Goal: Task Accomplishment & Management: Use online tool/utility

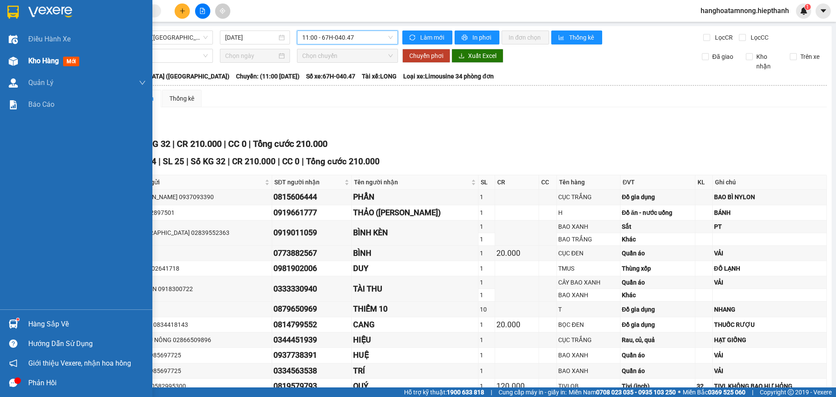
click at [38, 63] on span "Kho hàng" at bounding box center [43, 61] width 30 height 8
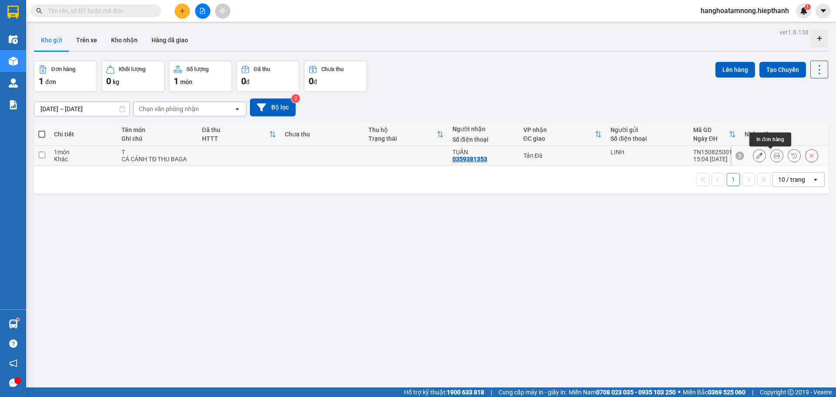
click at [774, 156] on icon at bounding box center [777, 155] width 6 height 6
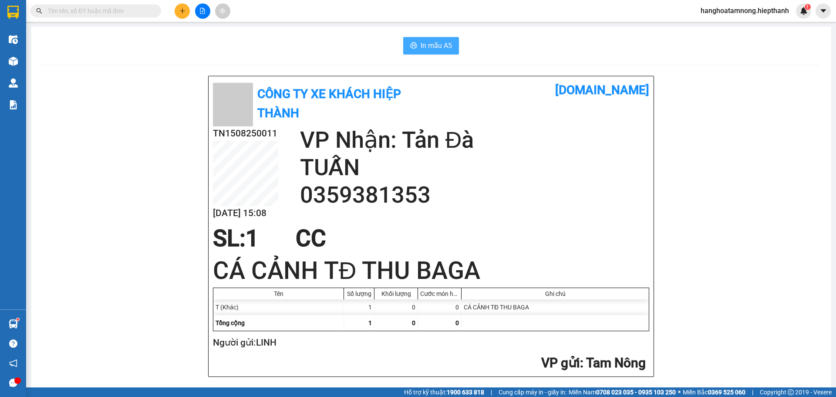
click at [423, 49] on span "In mẫu A5" at bounding box center [436, 45] width 31 height 11
